Goal: Task Accomplishment & Management: Manage account settings

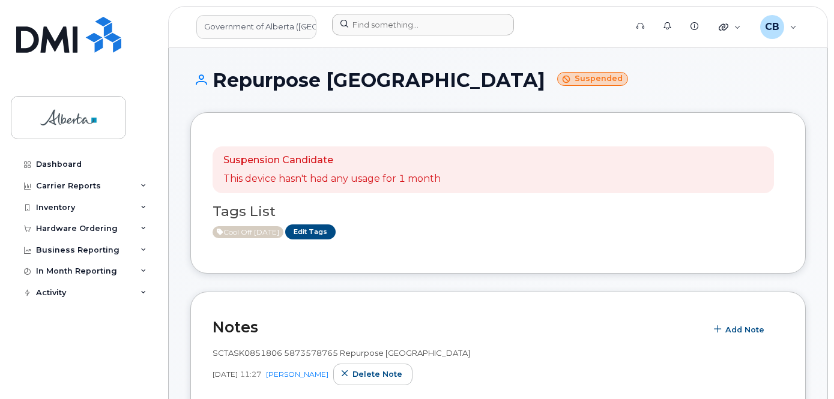
scroll to position [180, 0]
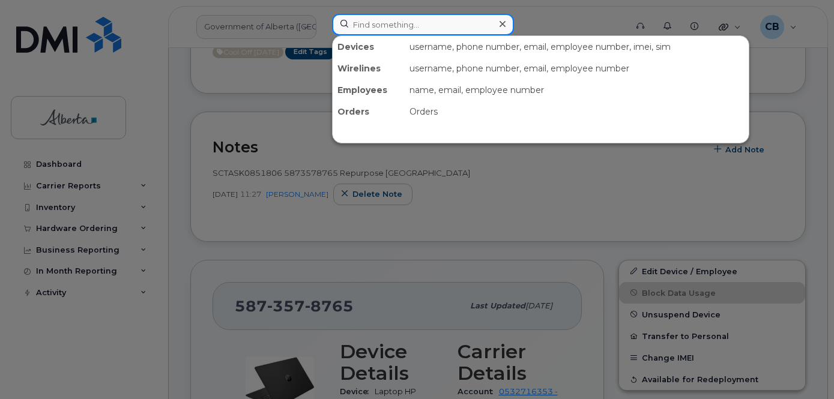
click at [433, 23] on input at bounding box center [423, 25] width 182 height 22
paste input "5879833509"
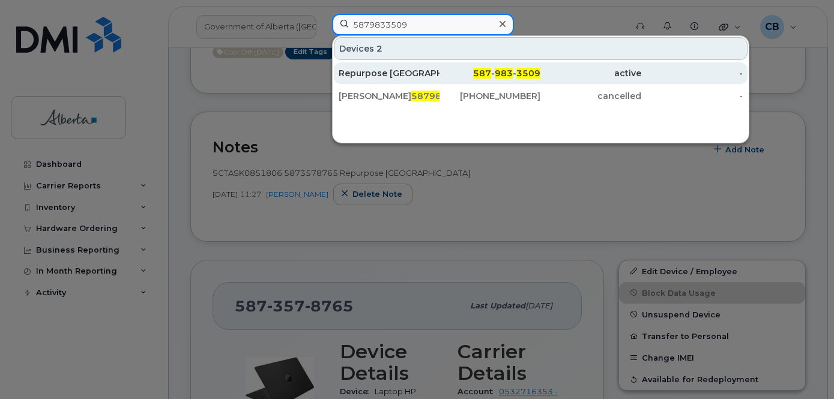
type input "5879833509"
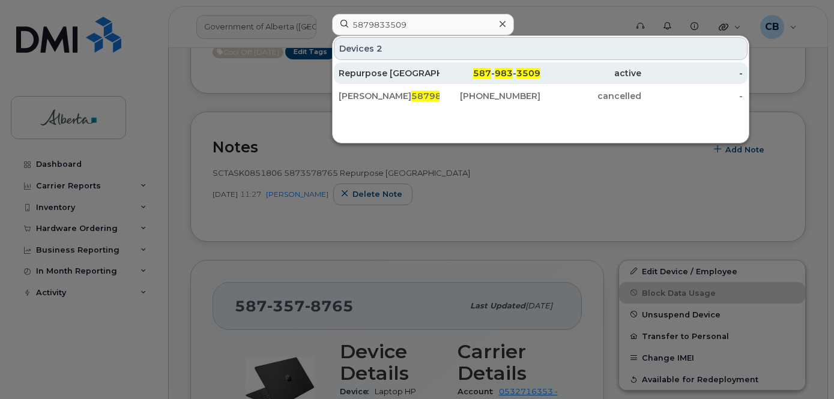
click at [401, 68] on div "Repurpose Edmonton" at bounding box center [389, 73] width 101 height 12
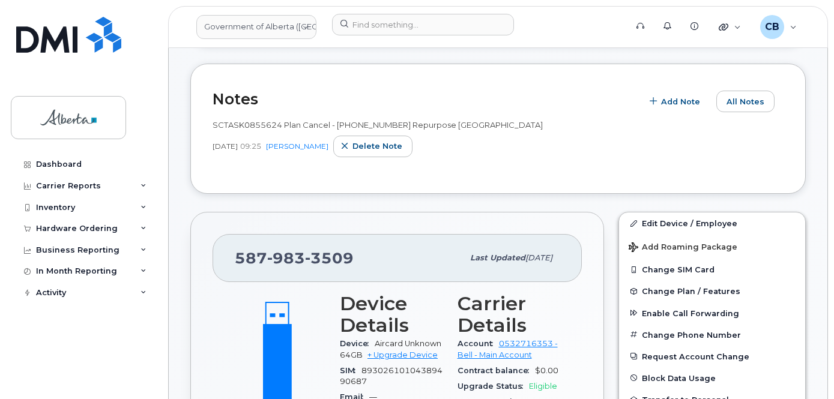
scroll to position [240, 0]
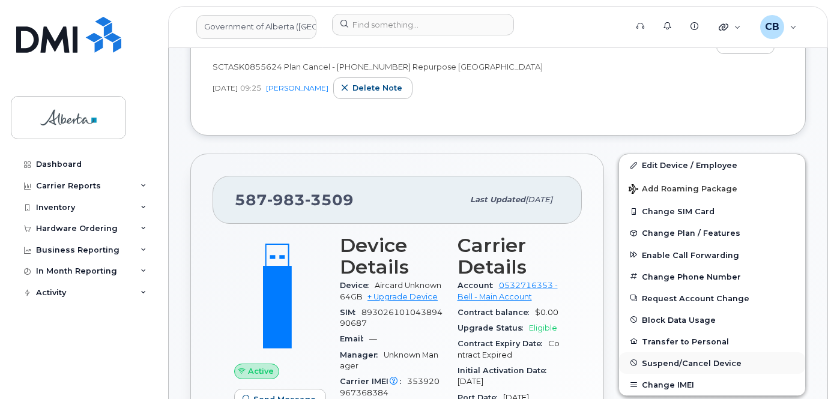
click at [674, 364] on span "Suspend/Cancel Device" at bounding box center [692, 362] width 100 height 9
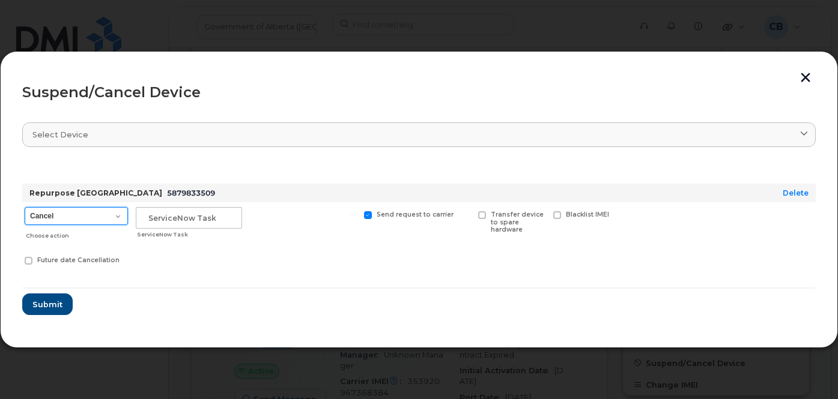
click at [111, 213] on select "Cancel Suspend - Extend Suspension Suspend - Reduced Rate Suspend - Lost Device…" at bounding box center [76, 216] width 103 height 18
select select "[object Object]"
click at [25, 207] on select "Cancel Suspend - Extend Suspension Suspend - Reduced Rate Suspend - Lost Device…" at bounding box center [76, 216] width 103 height 18
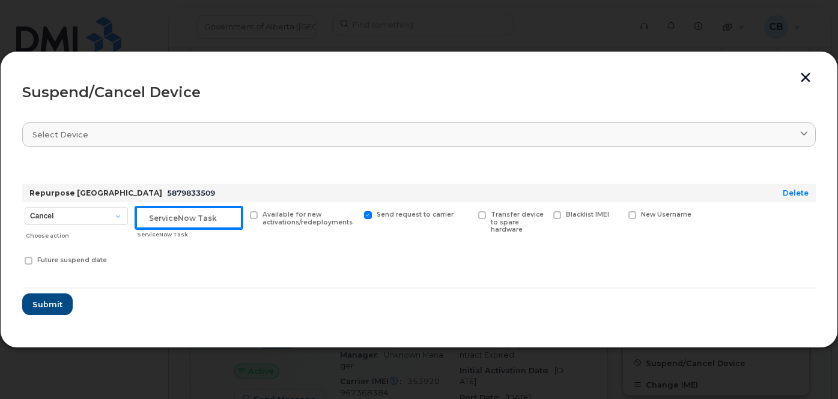
click at [156, 221] on input "text" at bounding box center [189, 218] width 106 height 22
click at [169, 213] on input "text" at bounding box center [189, 218] width 106 height 22
paste input "SCTASK0849984"
type input "SCTASK0849984"
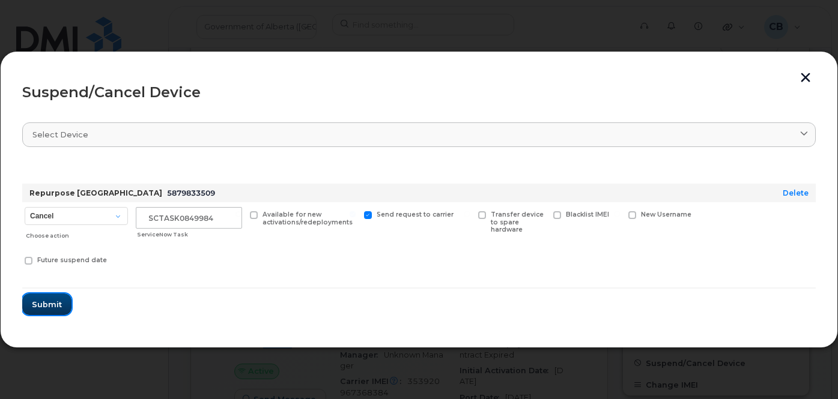
click at [48, 306] on span "Submit" at bounding box center [47, 304] width 30 height 11
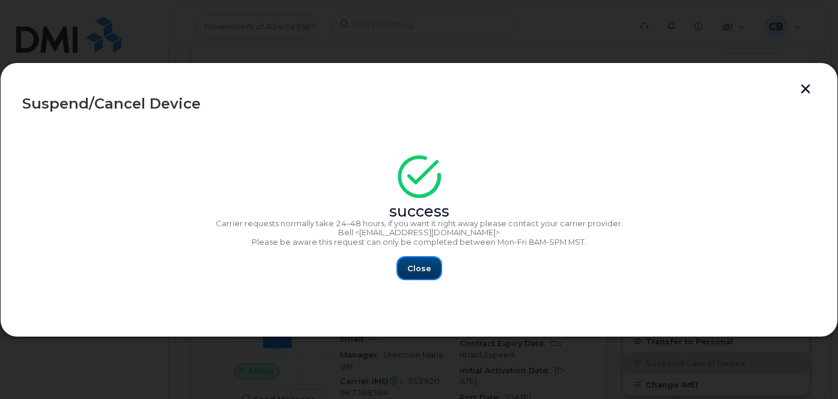
click at [417, 262] on button "Close" at bounding box center [419, 269] width 43 height 22
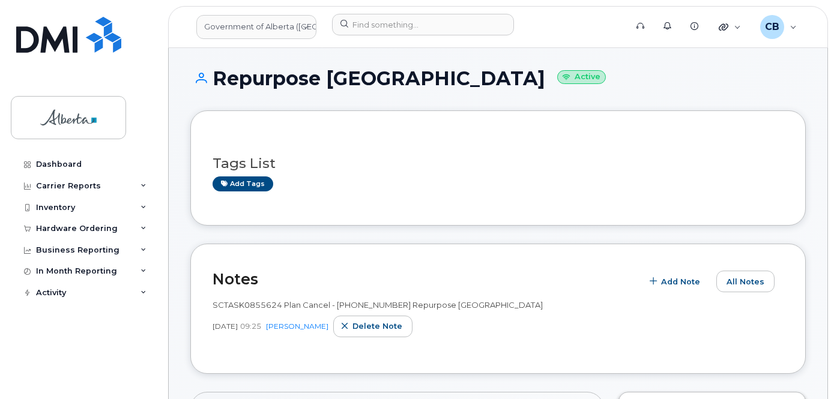
scroll to position [0, 0]
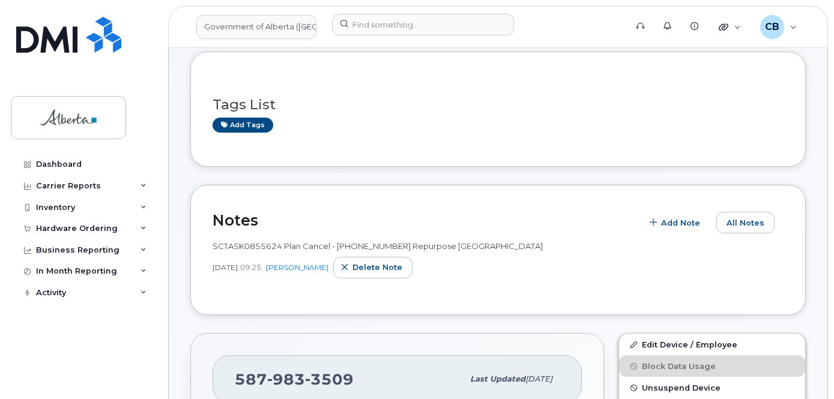
scroll to position [60, 0]
click at [233, 124] on link "Add tags" at bounding box center [243, 125] width 61 height 15
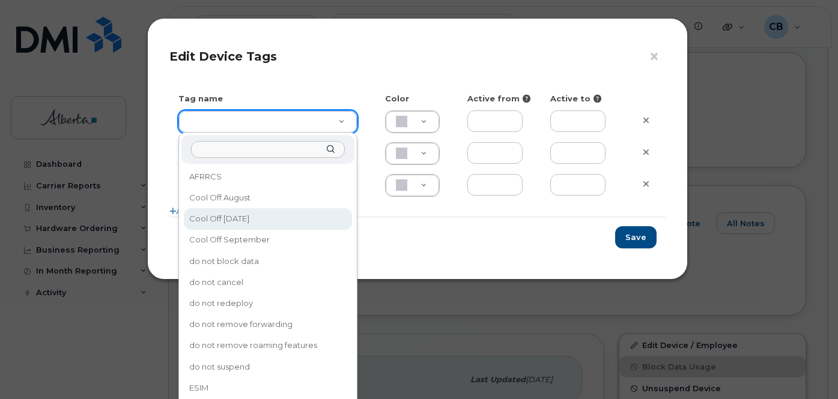
type input "Cool Off October 15"
type input "D6CDC1"
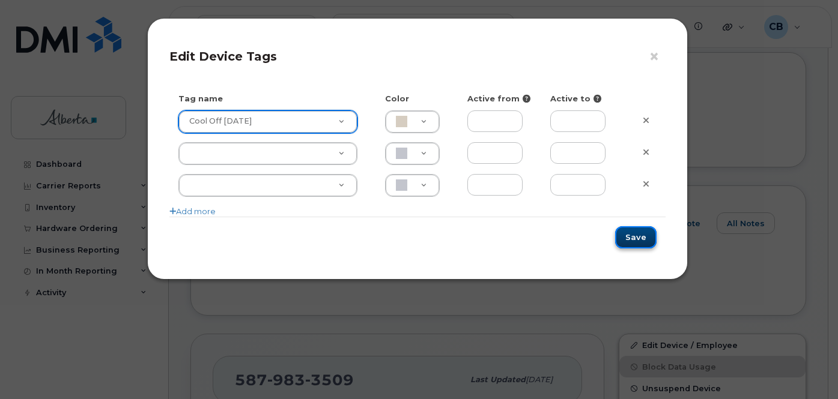
click at [645, 236] on button "Save" at bounding box center [635, 237] width 41 height 22
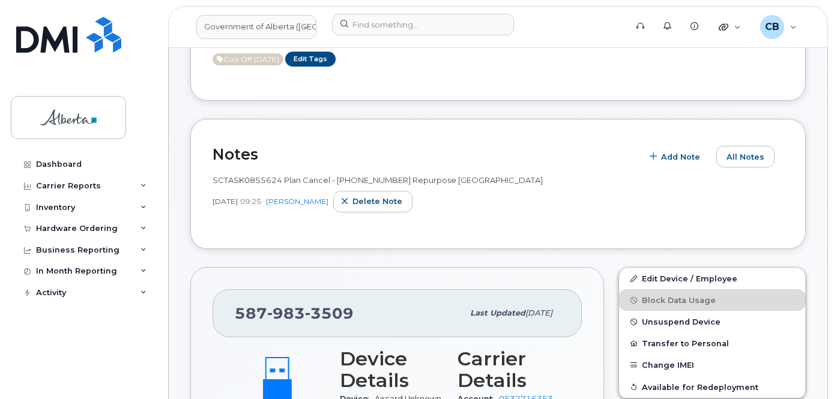
scroll to position [0, 0]
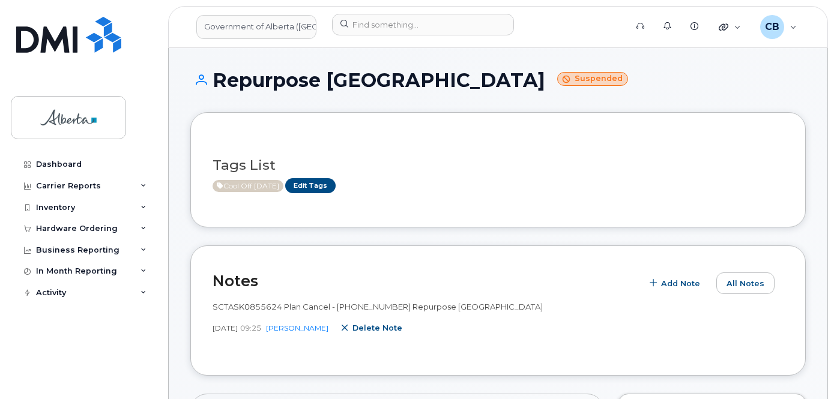
click at [401, 327] on span "Delete note" at bounding box center [377, 327] width 50 height 11
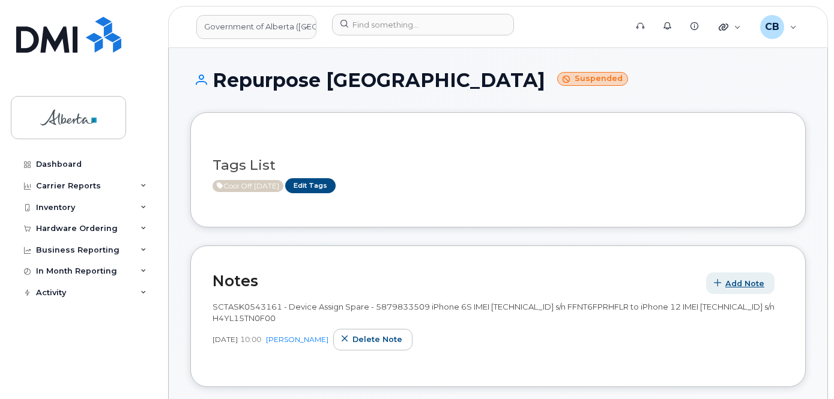
click at [732, 283] on span "Add Note" at bounding box center [744, 283] width 39 height 11
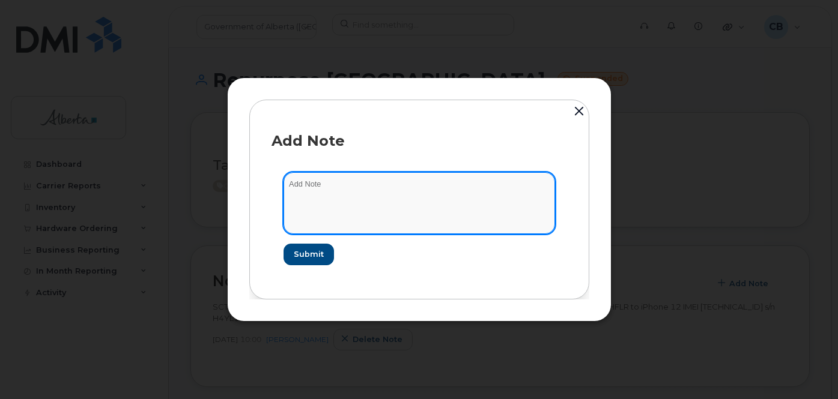
drag, startPoint x: 299, startPoint y: 184, endPoint x: 305, endPoint y: 189, distance: 7.3
click at [299, 185] on textarea at bounding box center [418, 202] width 271 height 61
paste textarea "SCTASK0849984 Plan Cancel - (1) 5879833509 Repurpose Edmonton"
type textarea "SCTASK0849984 Plan Cancel - (1) 5879833509 Repurpose Edmonton"
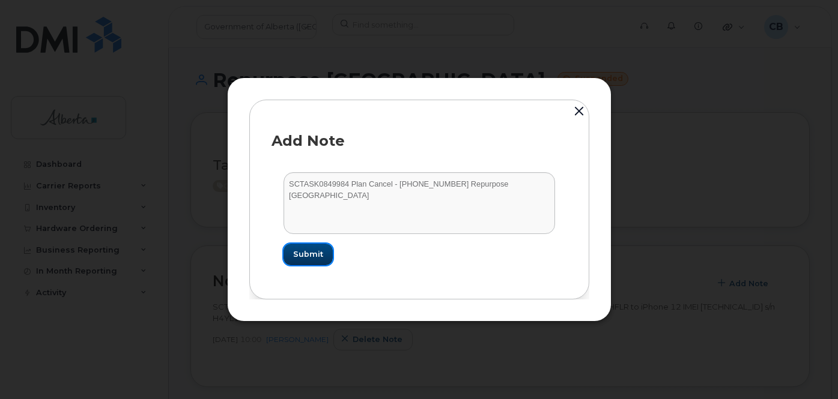
click at [317, 250] on span "Submit" at bounding box center [308, 254] width 30 height 11
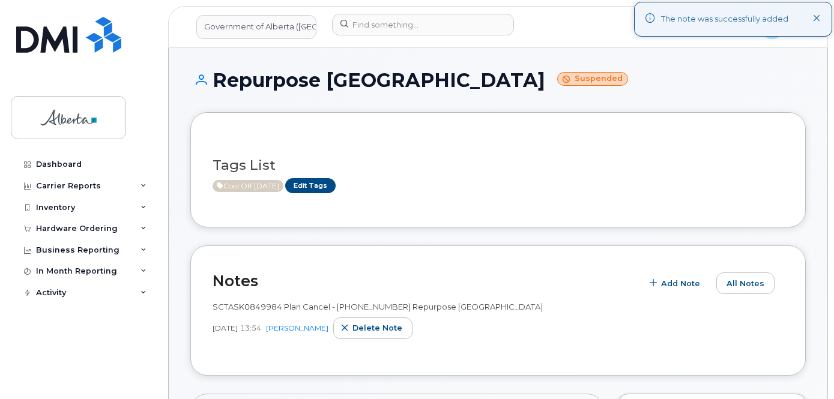
click at [814, 19] on icon at bounding box center [817, 19] width 8 height 8
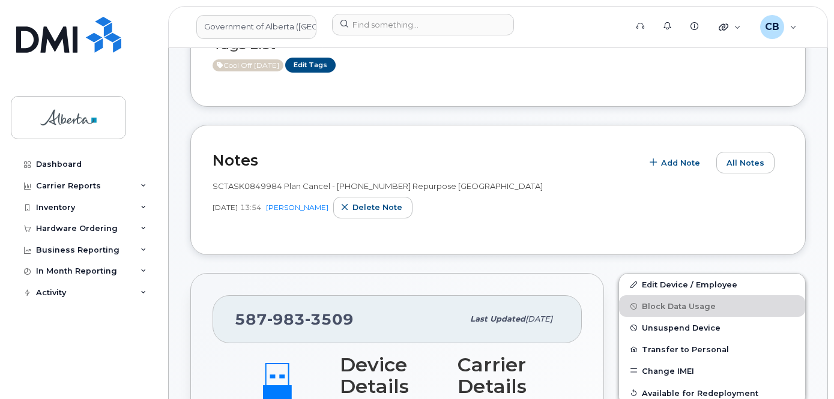
scroll to position [120, 0]
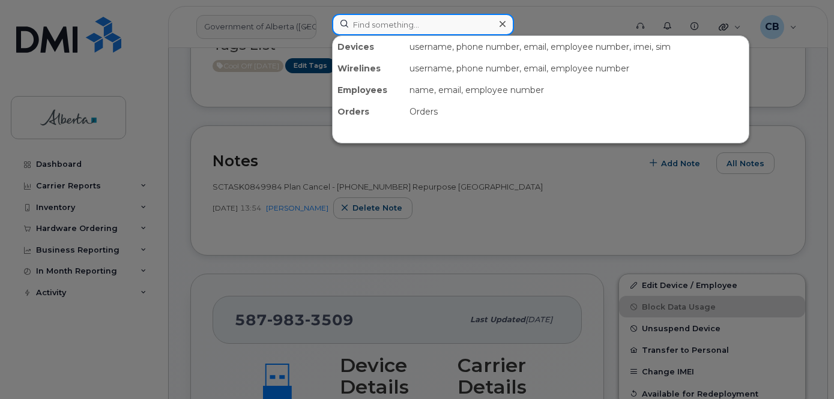
click at [403, 26] on input at bounding box center [423, 25] width 182 height 22
paste input "5879834880"
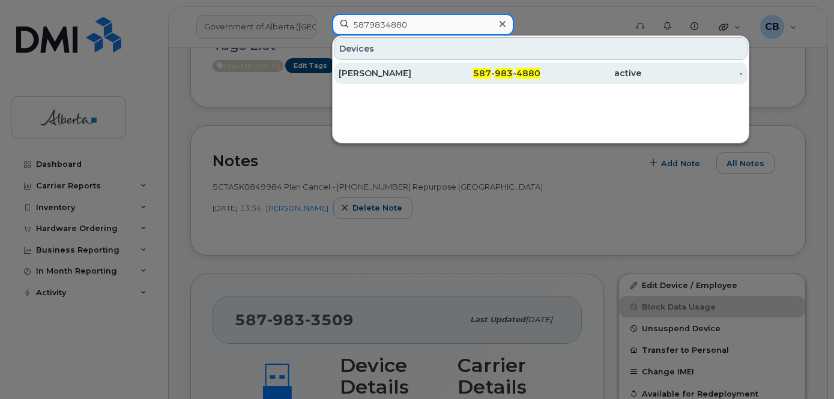
type input "5879834880"
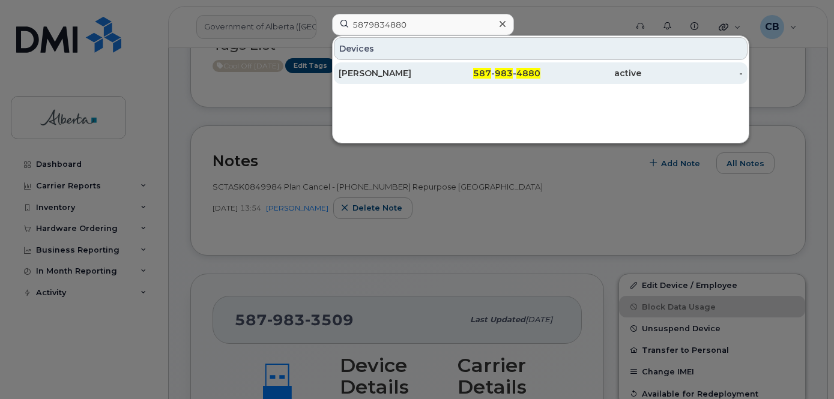
click at [378, 70] on div "Stephanie Morrison" at bounding box center [389, 73] width 101 height 12
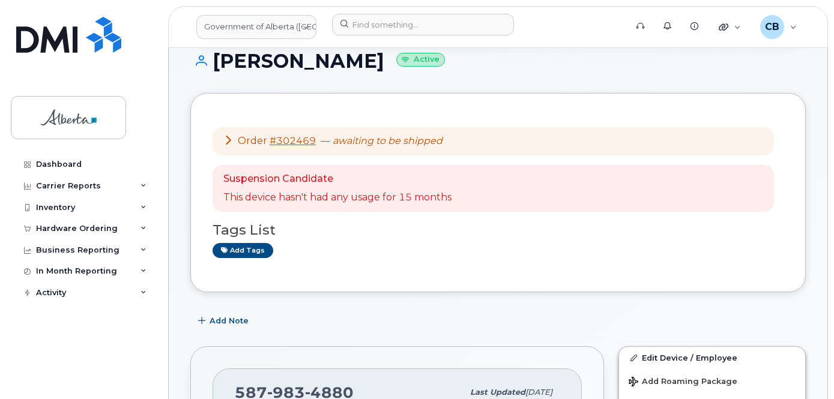
scroll to position [120, 0]
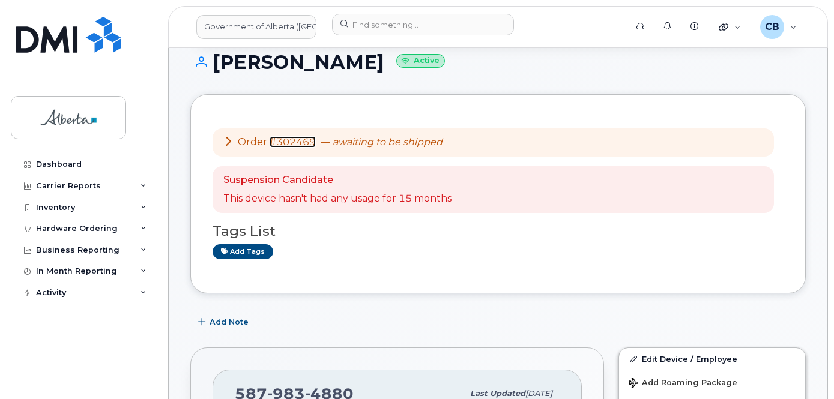
click at [297, 144] on link "#302469" at bounding box center [293, 141] width 46 height 11
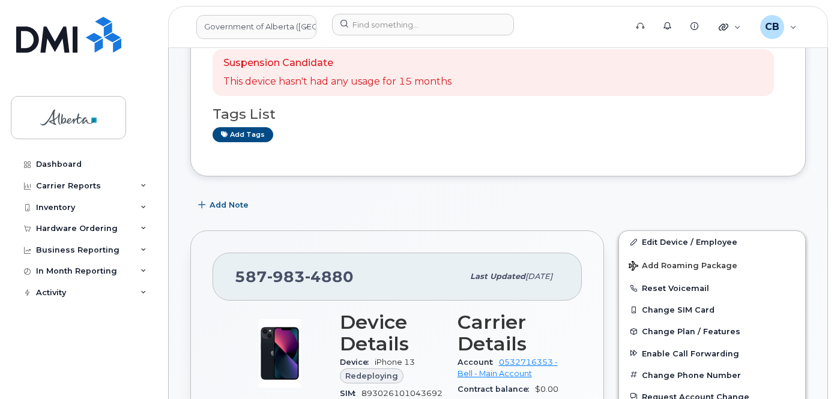
scroll to position [240, 0]
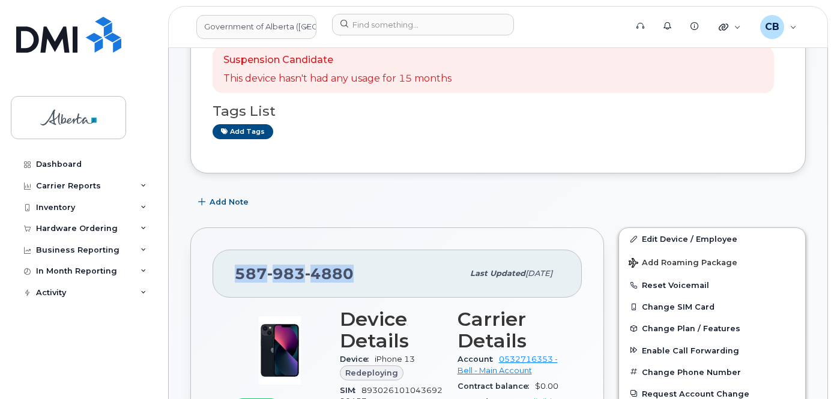
drag, startPoint x: 349, startPoint y: 270, endPoint x: 235, endPoint y: 262, distance: 114.4
click at [235, 262] on div "587 983 4880" at bounding box center [349, 273] width 228 height 25
copy span "587 983 4880"
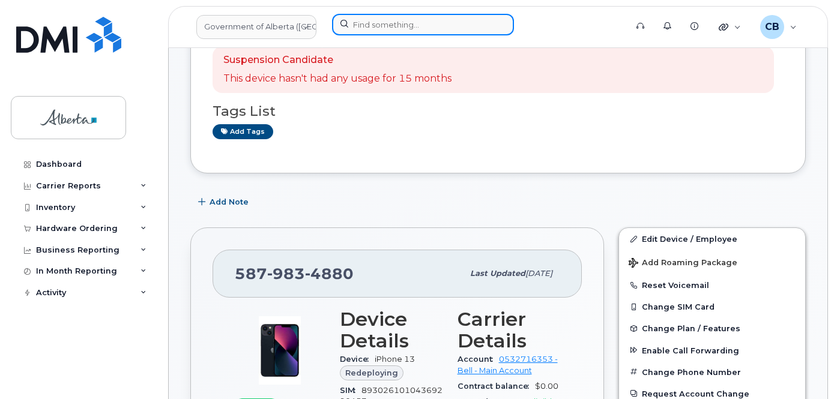
click at [369, 25] on input at bounding box center [423, 25] width 182 height 22
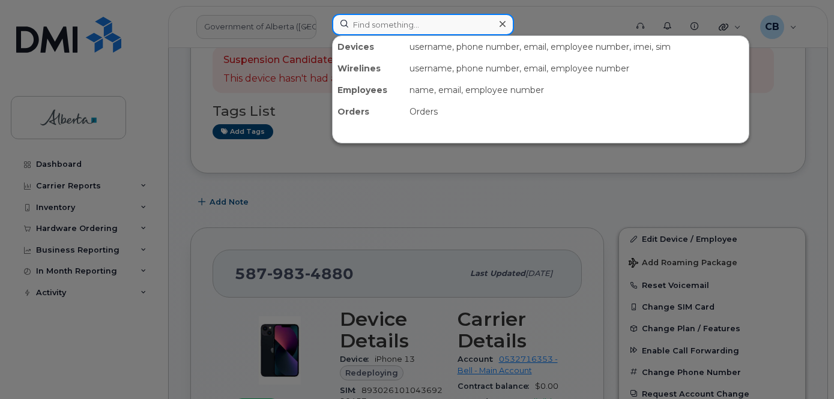
paste input "4033228843"
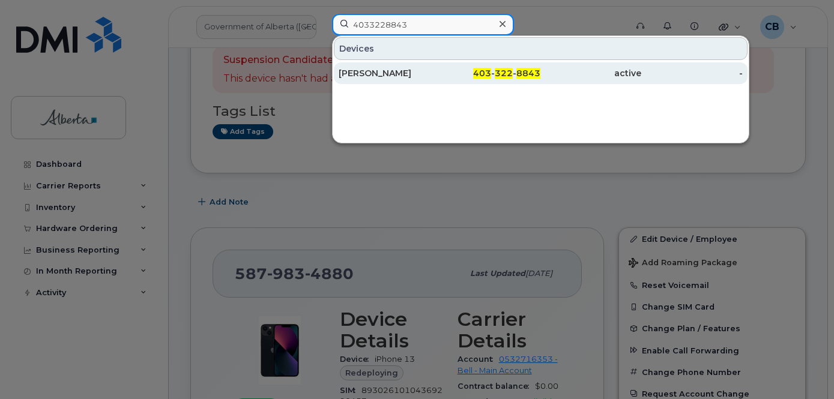
type input "4033228843"
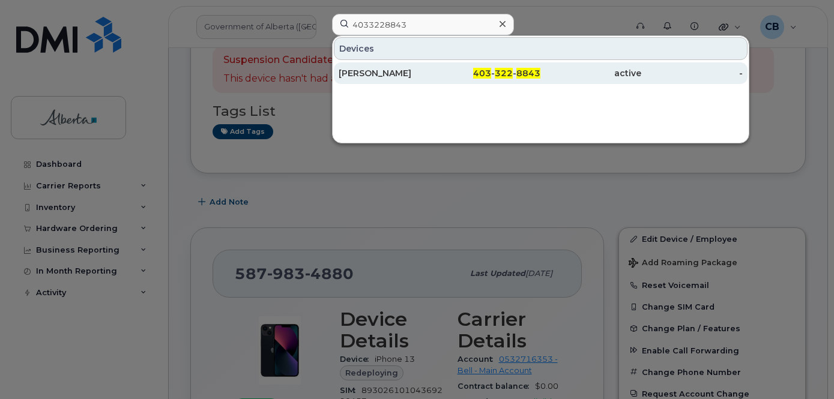
click at [369, 69] on div "[PERSON_NAME]" at bounding box center [389, 73] width 101 height 12
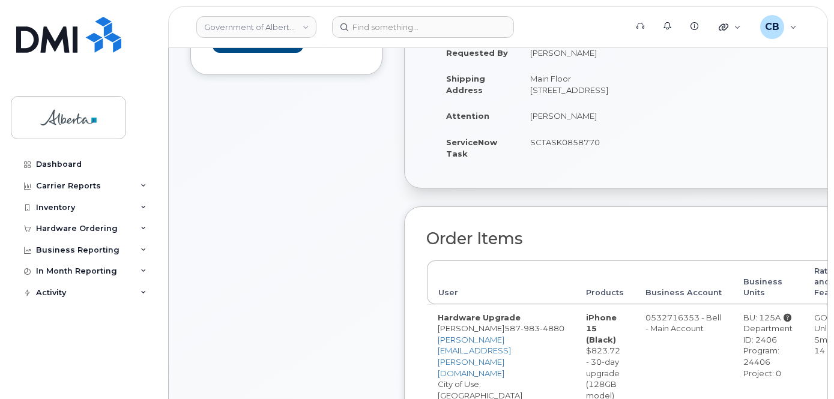
scroll to position [240, 0]
drag, startPoint x: 604, startPoint y: 151, endPoint x: 524, endPoint y: 157, distance: 80.1
click at [527, 156] on td "SCTASK0858770" at bounding box center [582, 148] width 127 height 37
copy td "SCTASK0858770"
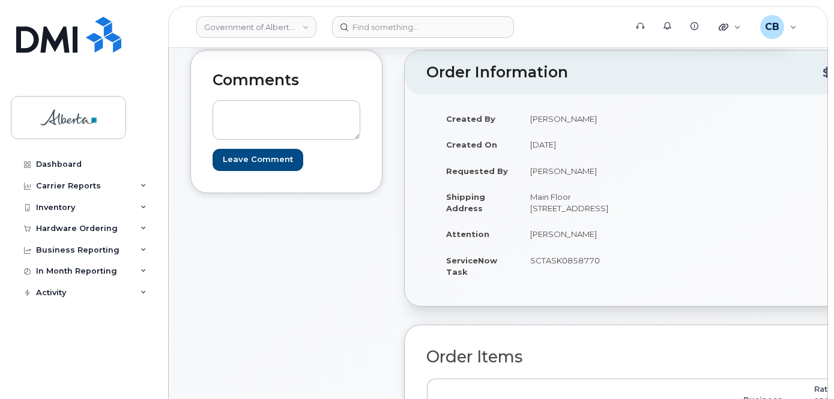
scroll to position [0, 0]
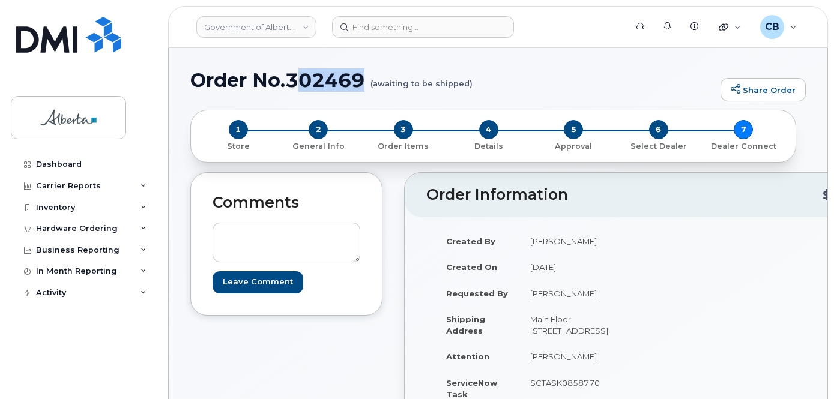
drag, startPoint x: 366, startPoint y: 78, endPoint x: 743, endPoint y: 117, distance: 379.1
click at [303, 80] on h1 "Order No.302469 (awaiting to be shipped)" at bounding box center [452, 80] width 524 height 21
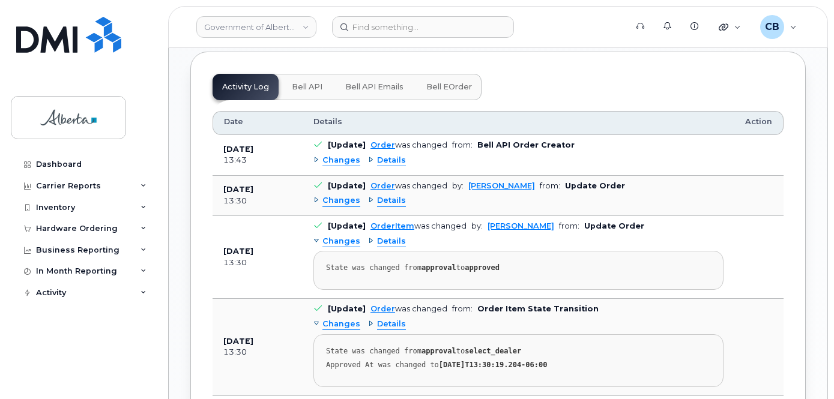
click at [308, 92] on span "Bell API" at bounding box center [307, 87] width 31 height 10
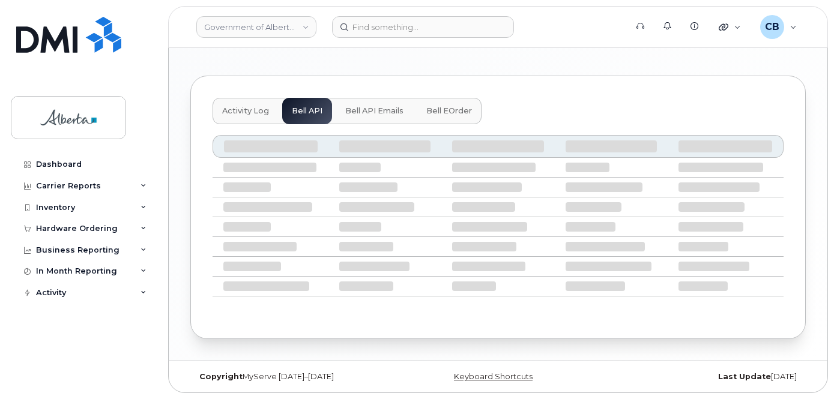
scroll to position [685, 0]
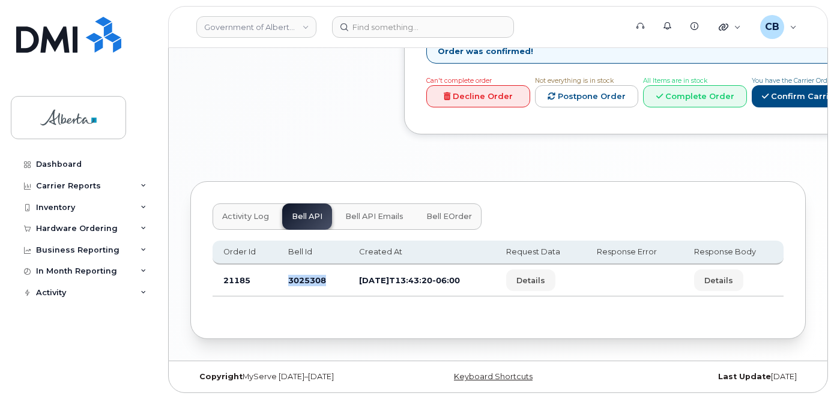
drag, startPoint x: 326, startPoint y: 279, endPoint x: 282, endPoint y: 273, distance: 44.3
click at [282, 273] on td "3025308" at bounding box center [312, 281] width 71 height 32
copy td "3025308"
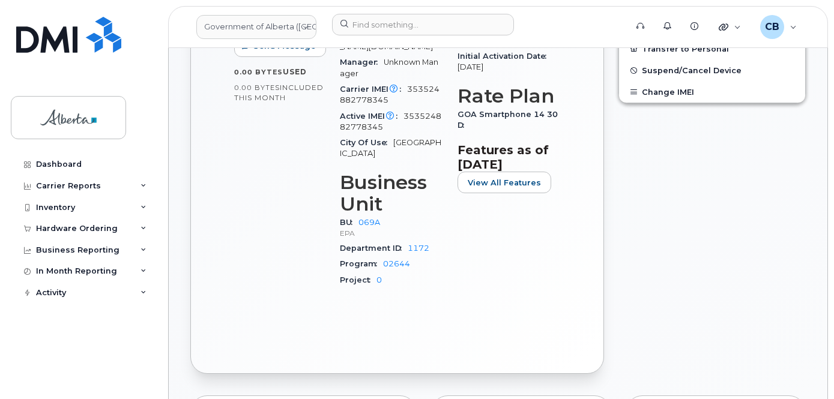
scroll to position [420, 0]
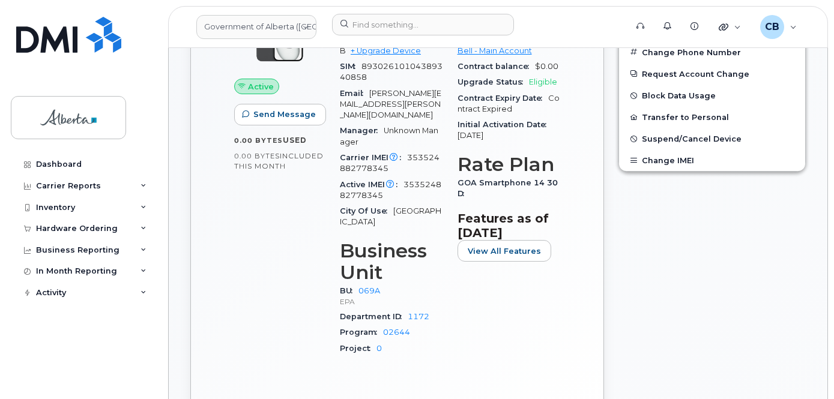
drag, startPoint x: 393, startPoint y: 200, endPoint x: 396, endPoint y: 208, distance: 8.9
click at [396, 208] on div "City Of Use [GEOGRAPHIC_DATA]" at bounding box center [391, 217] width 103 height 27
copy span "[GEOGRAPHIC_DATA]"
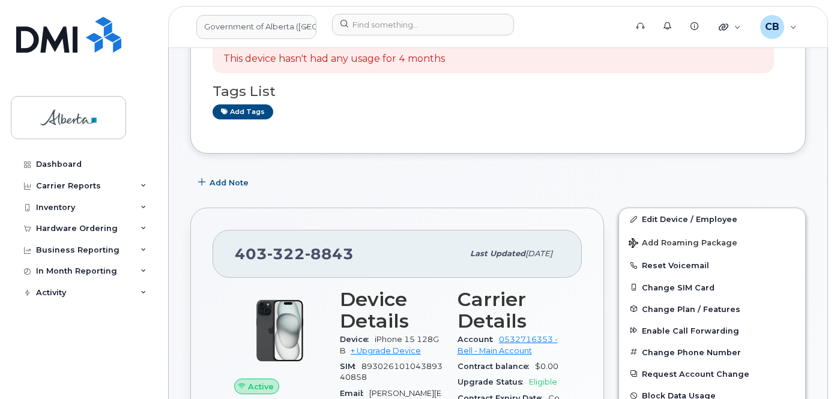
scroll to position [0, 0]
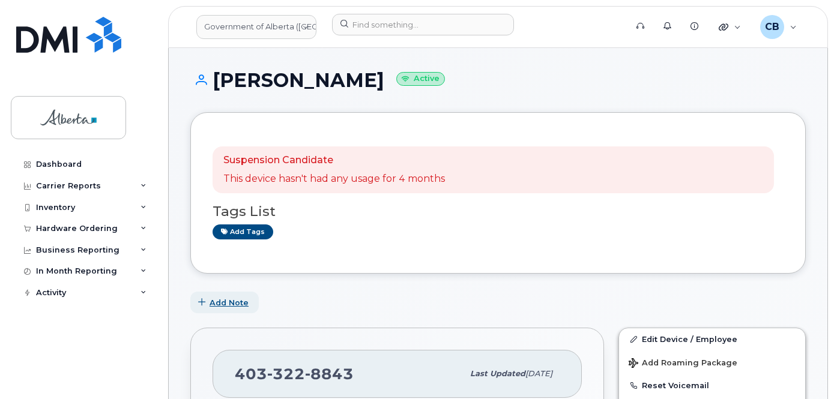
click at [222, 303] on span "Add Note" at bounding box center [229, 302] width 39 height 11
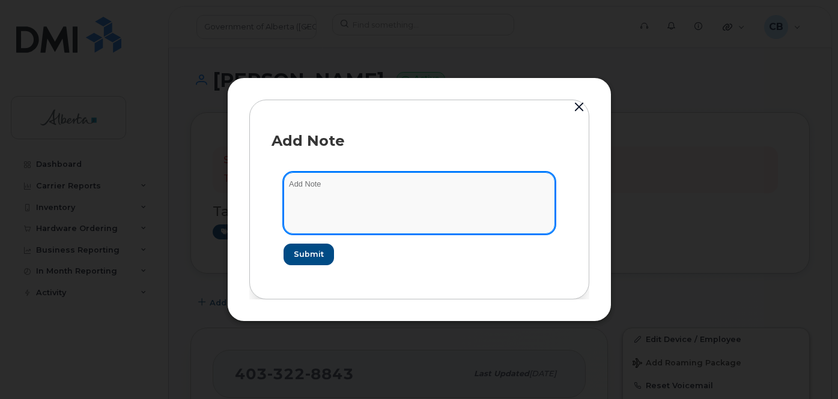
click at [312, 184] on textarea at bounding box center [418, 202] width 271 height 61
paste textarea "SCTASK0856428 4033228843 Repurpose Rocky Mountain House"
type textarea "SCTASK0856428 4033228843 Repurpose Rocky Mountain House"
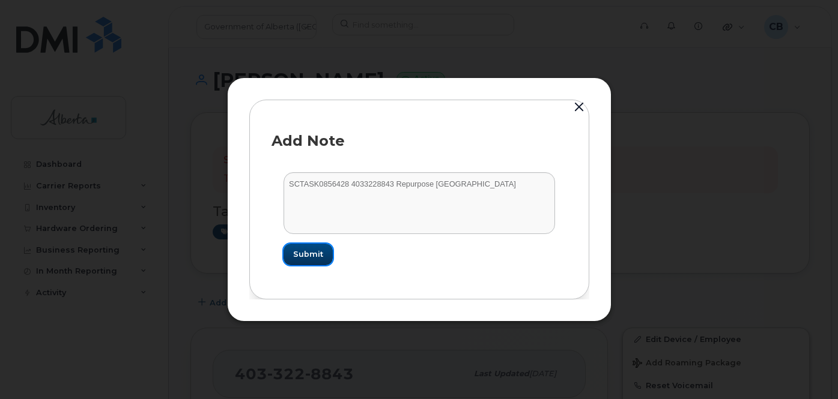
click at [305, 252] on span "Submit" at bounding box center [308, 254] width 30 height 11
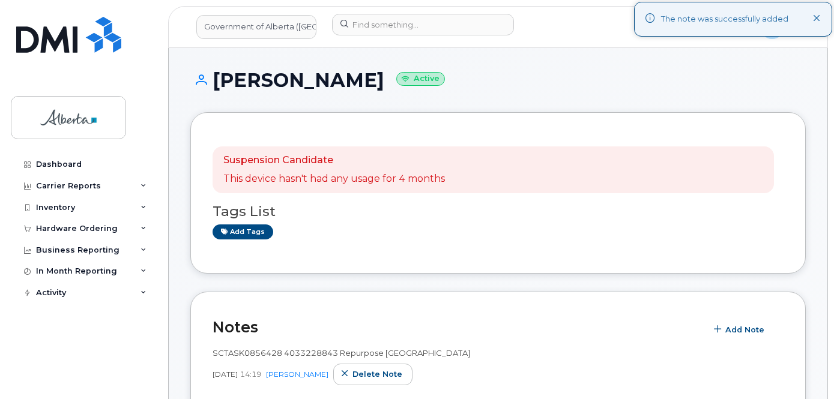
click at [815, 20] on icon at bounding box center [817, 19] width 8 height 8
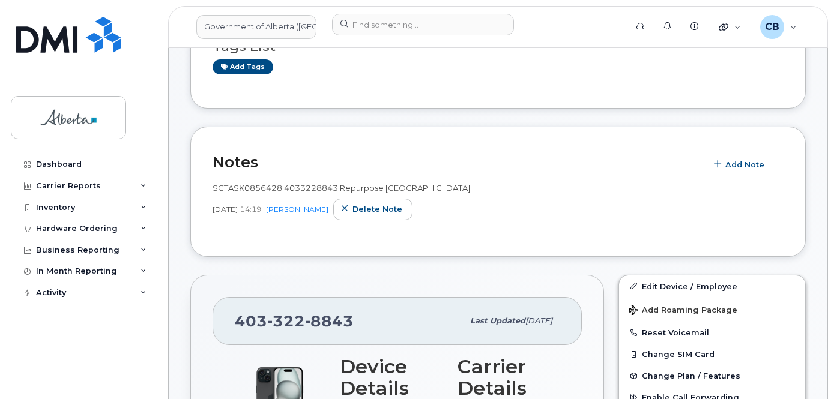
scroll to position [240, 0]
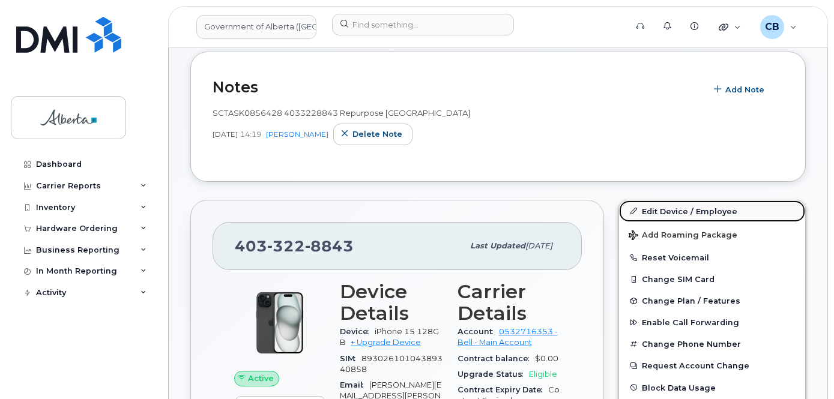
click at [663, 208] on link "Edit Device / Employee" at bounding box center [712, 212] width 186 height 22
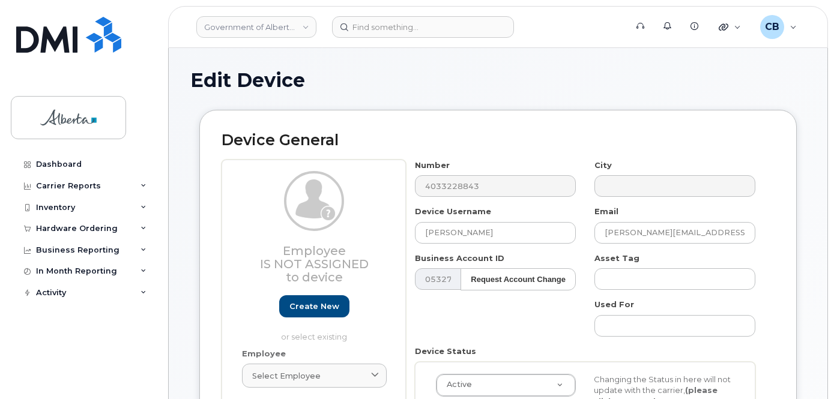
select select "4120331"
drag, startPoint x: 476, startPoint y: 235, endPoint x: 403, endPoint y: 237, distance: 72.7
click at [403, 237] on div "Employee Is not assigned to device Create new or select existing Employee Selec…" at bounding box center [498, 328] width 553 height 336
paste input "Repurpose [GEOGRAPHIC_DATA]"
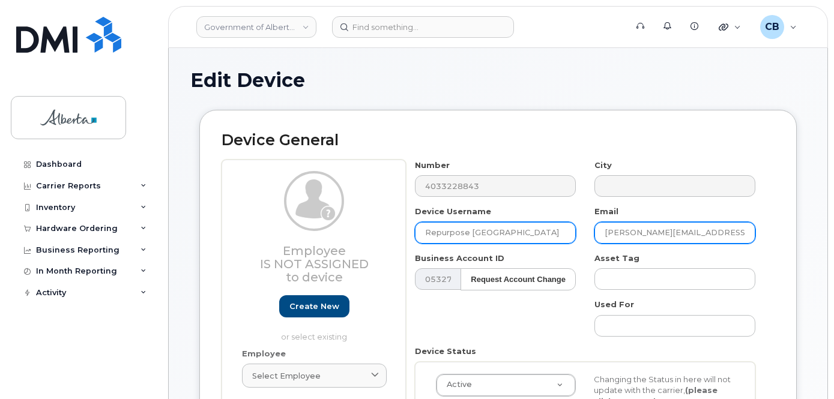
type input "Repurpose [GEOGRAPHIC_DATA]"
drag, startPoint x: 699, startPoint y: 233, endPoint x: 587, endPoint y: 232, distance: 112.3
click at [587, 232] on div "Email [PERSON_NAME][EMAIL_ADDRESS][PERSON_NAME][DOMAIN_NAME]" at bounding box center [675, 225] width 180 height 38
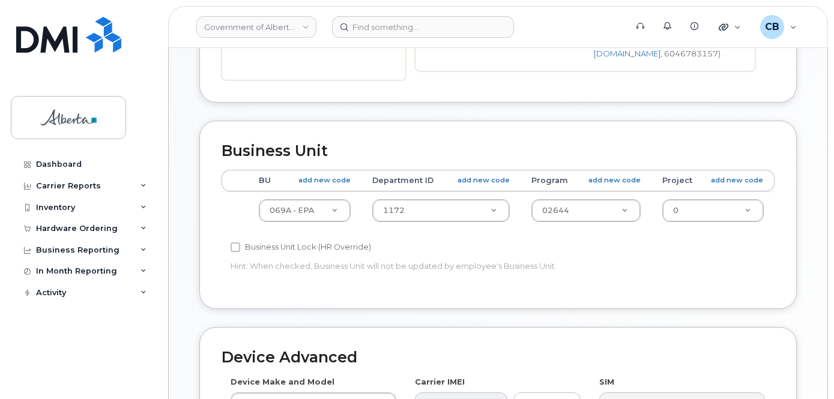
scroll to position [480, 0]
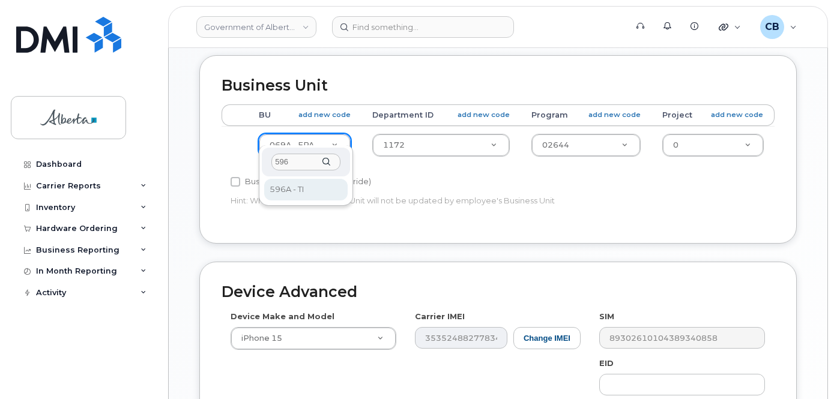
type input "596"
select select "4797729"
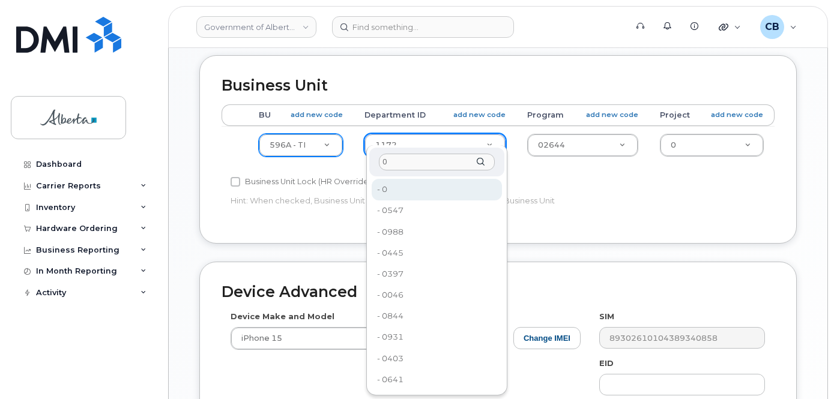
type input "0"
type input "4806341"
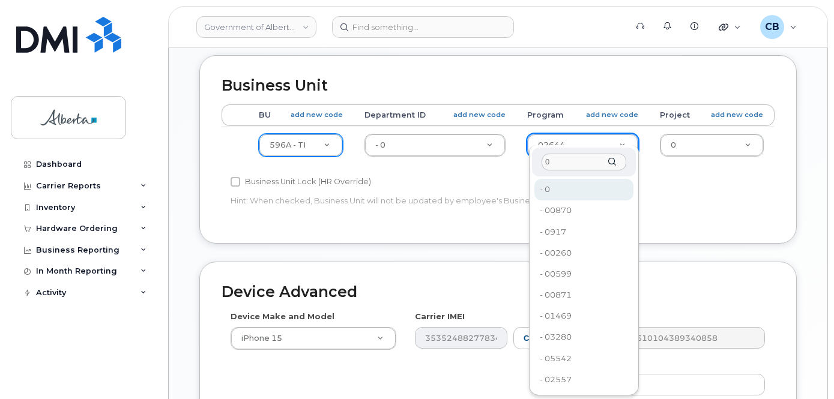
type input "0"
type input "4806366"
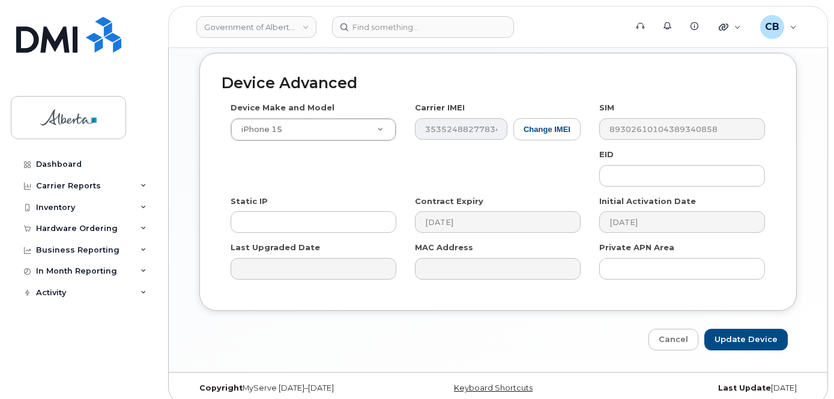
scroll to position [690, 0]
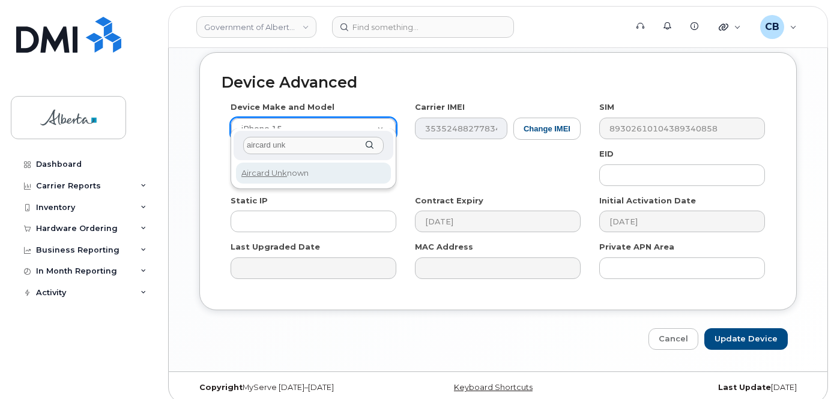
type input "aircard unk"
select select "971"
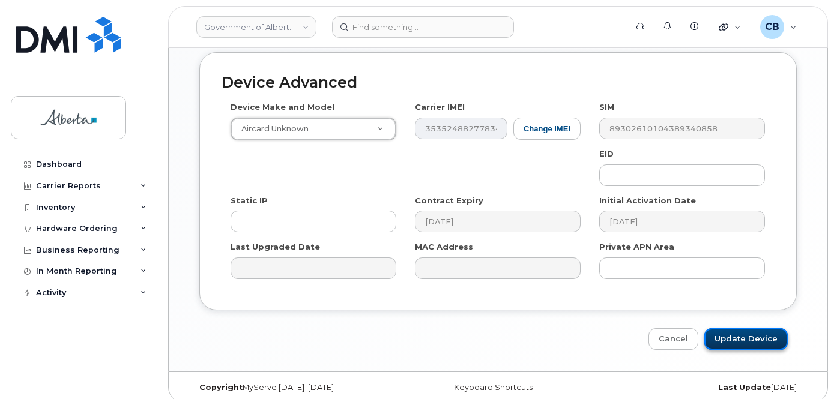
click at [740, 328] on input "Update Device" at bounding box center [745, 339] width 83 height 22
type input "Saving..."
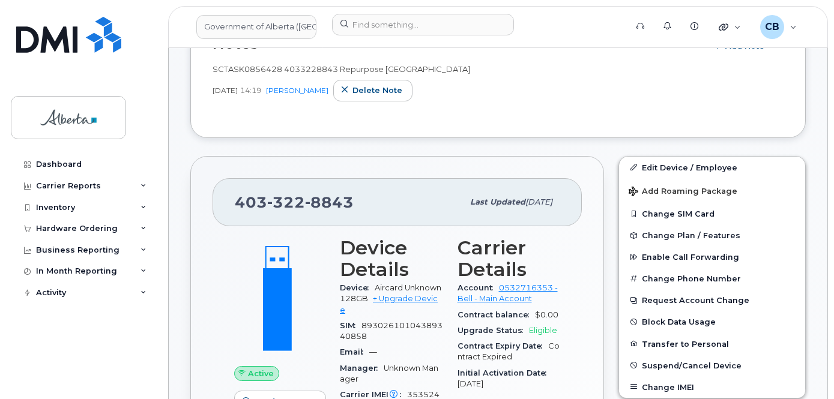
scroll to position [288, 0]
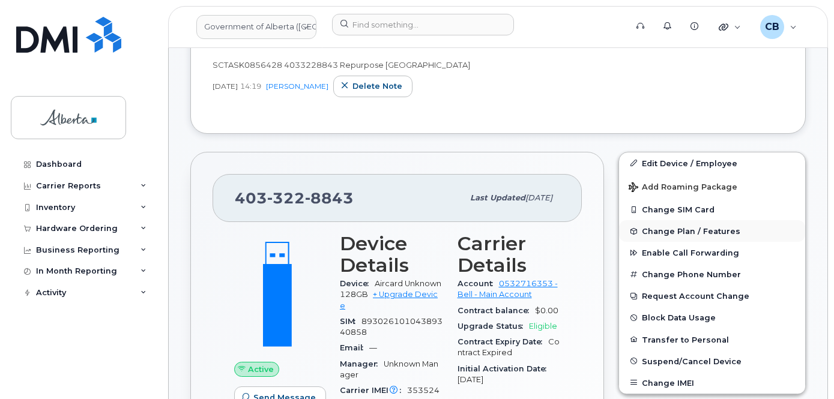
click at [659, 230] on span "Change Plan / Features" at bounding box center [691, 231] width 98 height 9
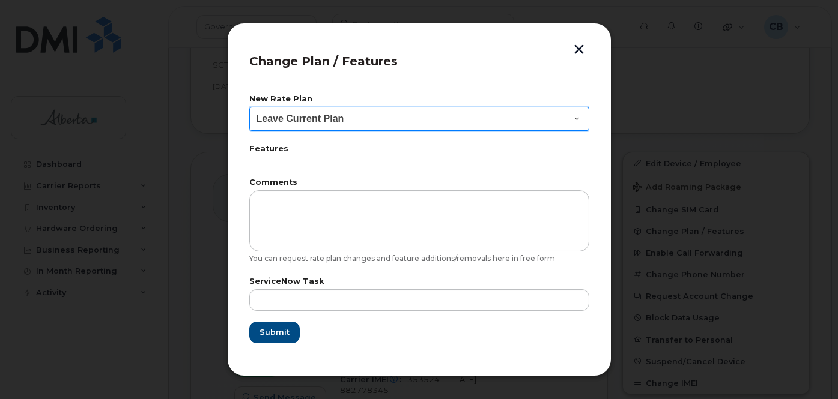
click at [579, 111] on select "Leave Current Plan GOA Data plan 9 30 d GOA–Unlimited Data Plan 9" at bounding box center [419, 119] width 340 height 24
select select "1790211"
click at [249, 107] on select "Leave Current Plan GOA Data plan 9 30 d GOA–Unlimited Data Plan 9" at bounding box center [419, 119] width 340 height 24
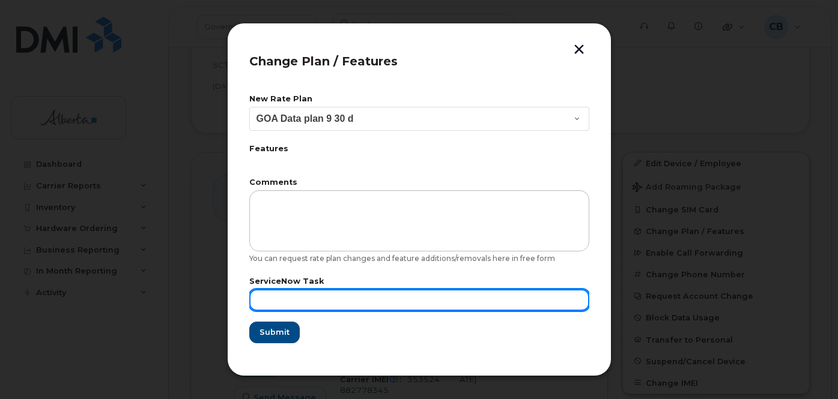
click at [264, 296] on input "text" at bounding box center [419, 300] width 340 height 22
paste input "SCTASK0856428"
type input "SCTASK0856428"
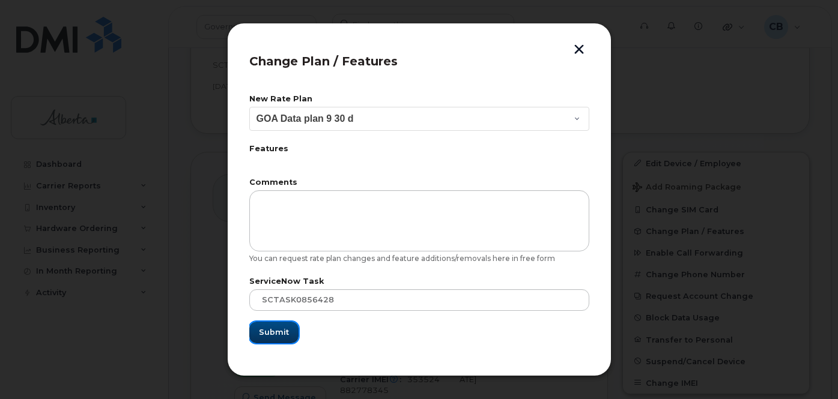
click at [271, 334] on span "Submit" at bounding box center [274, 332] width 30 height 11
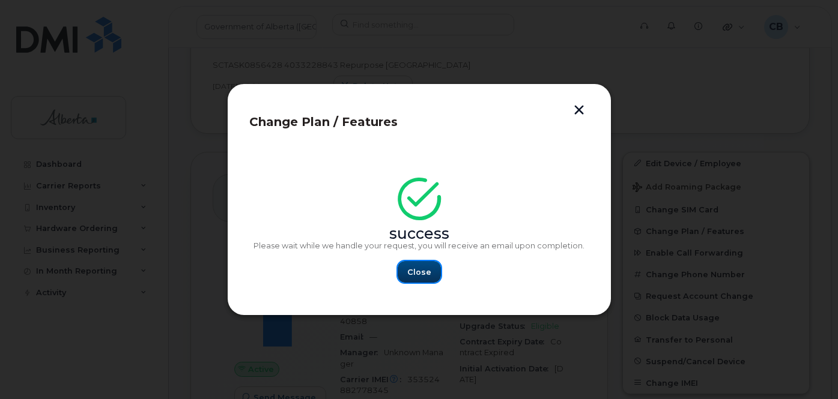
click at [418, 268] on span "Close" at bounding box center [419, 272] width 24 height 11
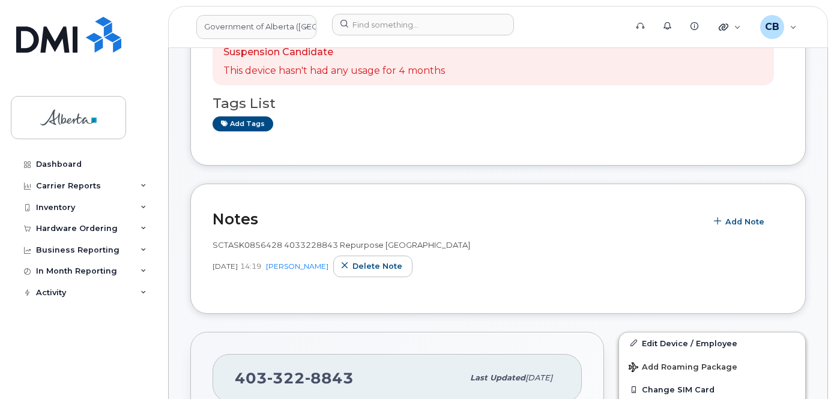
scroll to position [0, 0]
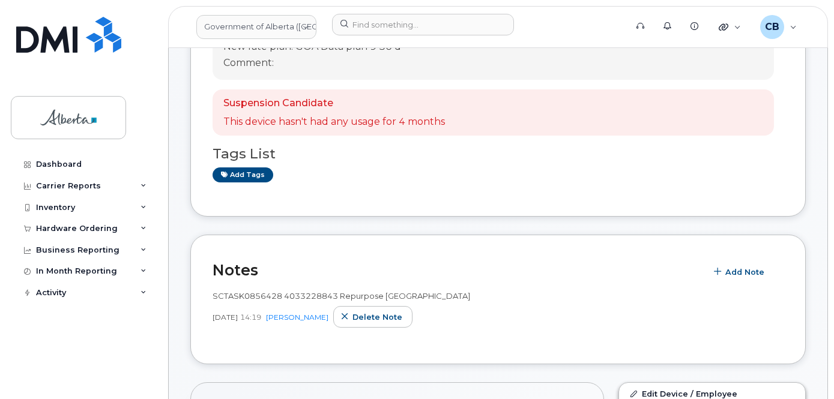
scroll to position [120, 0]
